Goal: Navigation & Orientation: Find specific page/section

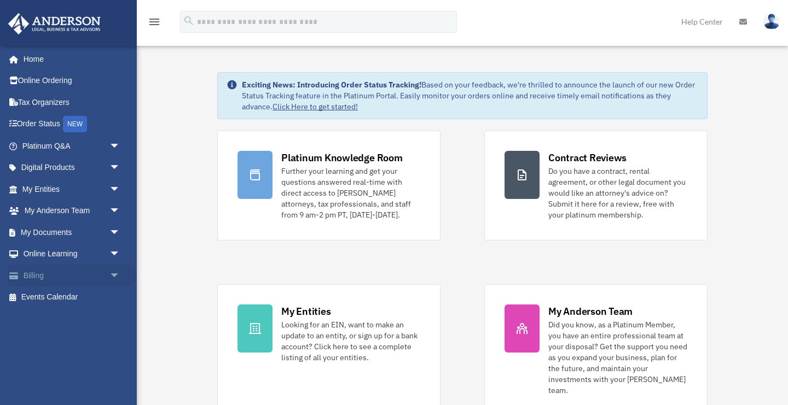
click at [104, 276] on link "Billing arrow_drop_down" at bounding box center [72, 276] width 129 height 22
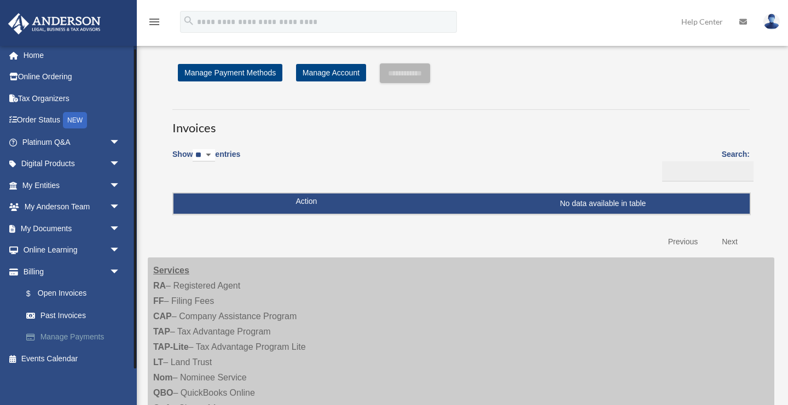
scroll to position [3, 0]
click at [86, 209] on link "My [PERSON_NAME] Team arrow_drop_down" at bounding box center [72, 208] width 129 height 22
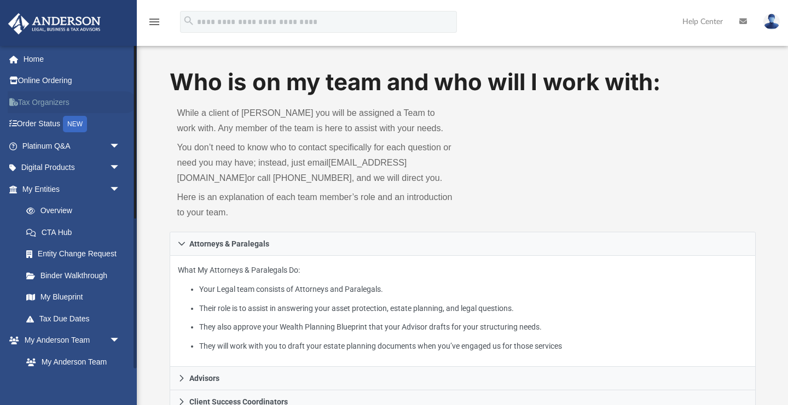
click at [48, 109] on link "Tax Organizers" at bounding box center [72, 102] width 129 height 22
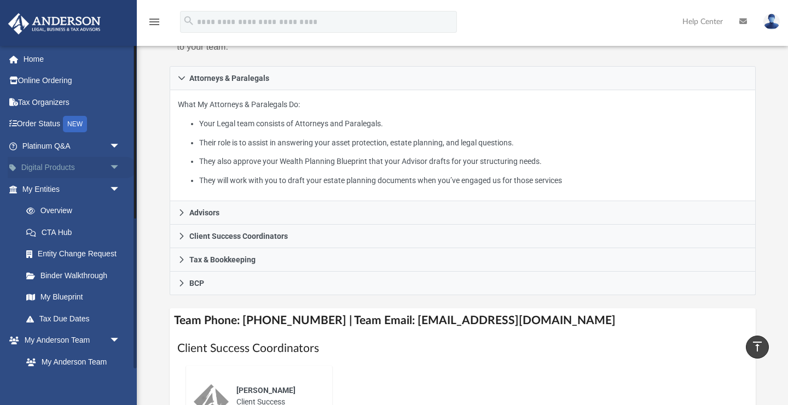
scroll to position [143, 0]
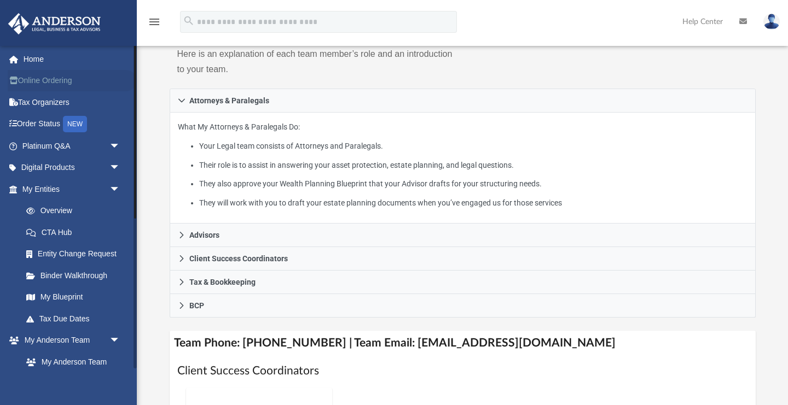
click at [36, 79] on link "Online Ordering" at bounding box center [72, 81] width 129 height 22
